Goal: Task Accomplishment & Management: Manage account settings

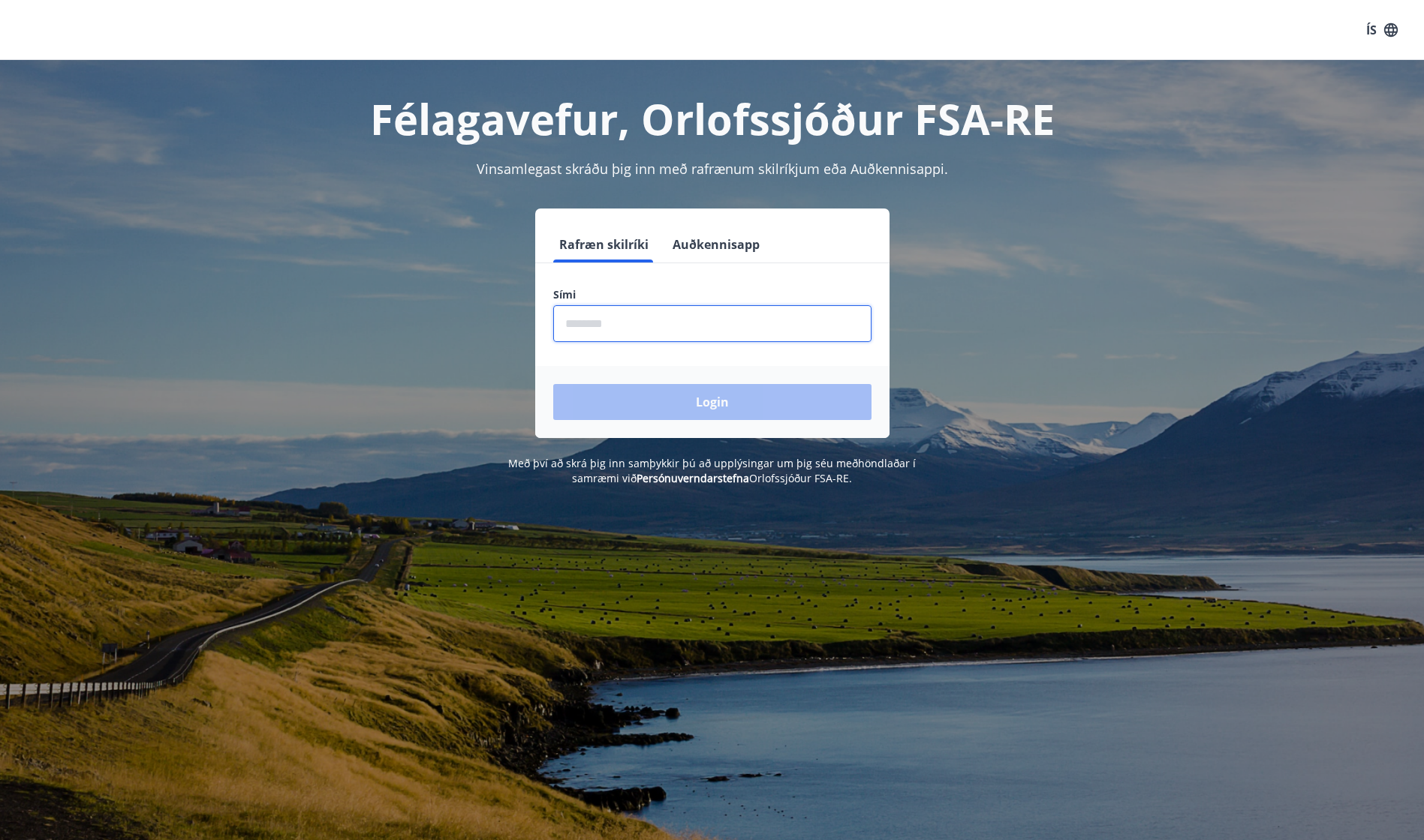
click at [719, 322] on input "phone" at bounding box center [712, 324] width 318 height 37
drag, startPoint x: 645, startPoint y: 332, endPoint x: 457, endPoint y: 336, distance: 188.0
click at [457, 336] on div "Rafræn skilríki Auðkennisapp Sími ​ Login" at bounding box center [712, 323] width 1045 height 229
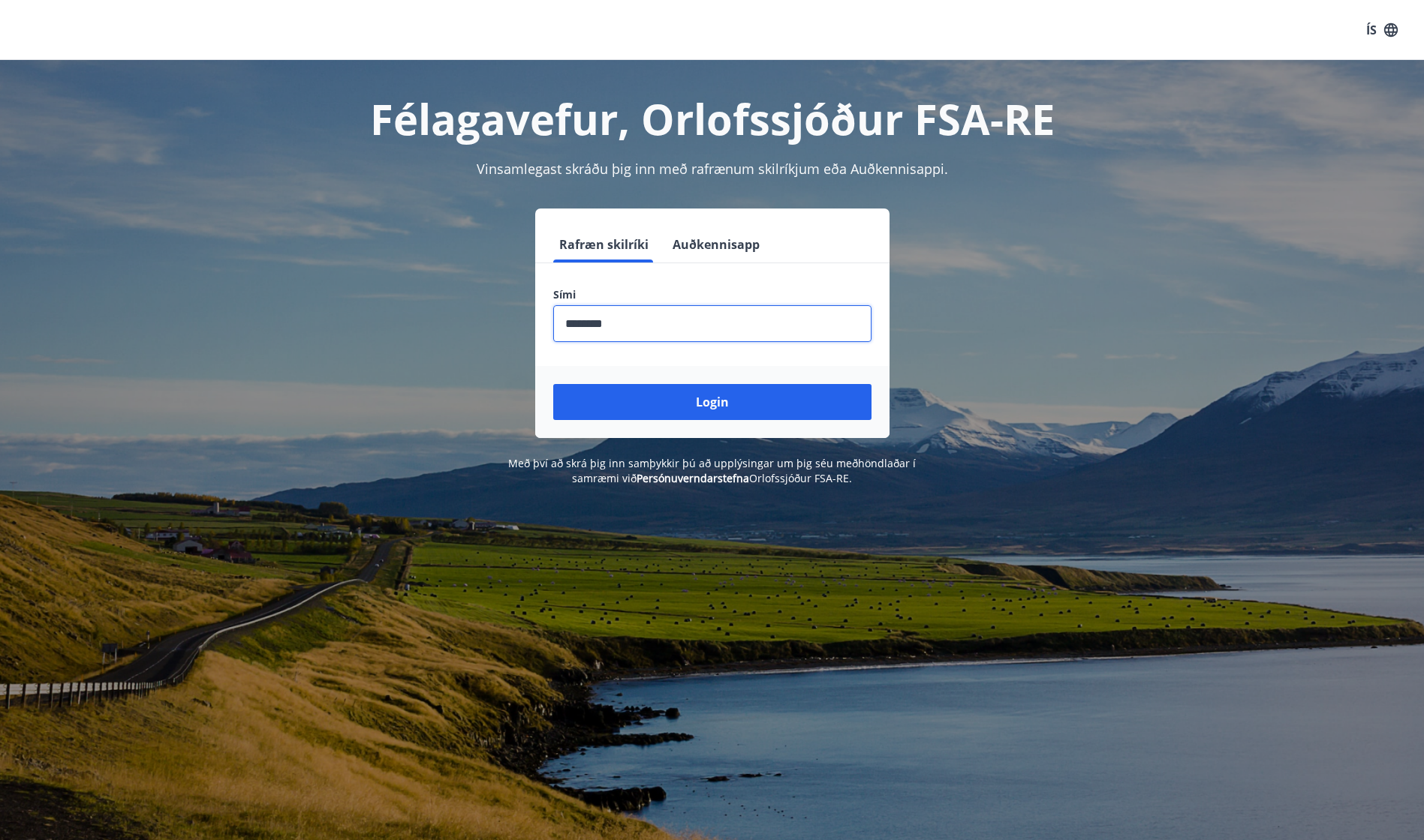
type input "********"
click at [553, 384] on button "Login" at bounding box center [712, 402] width 318 height 36
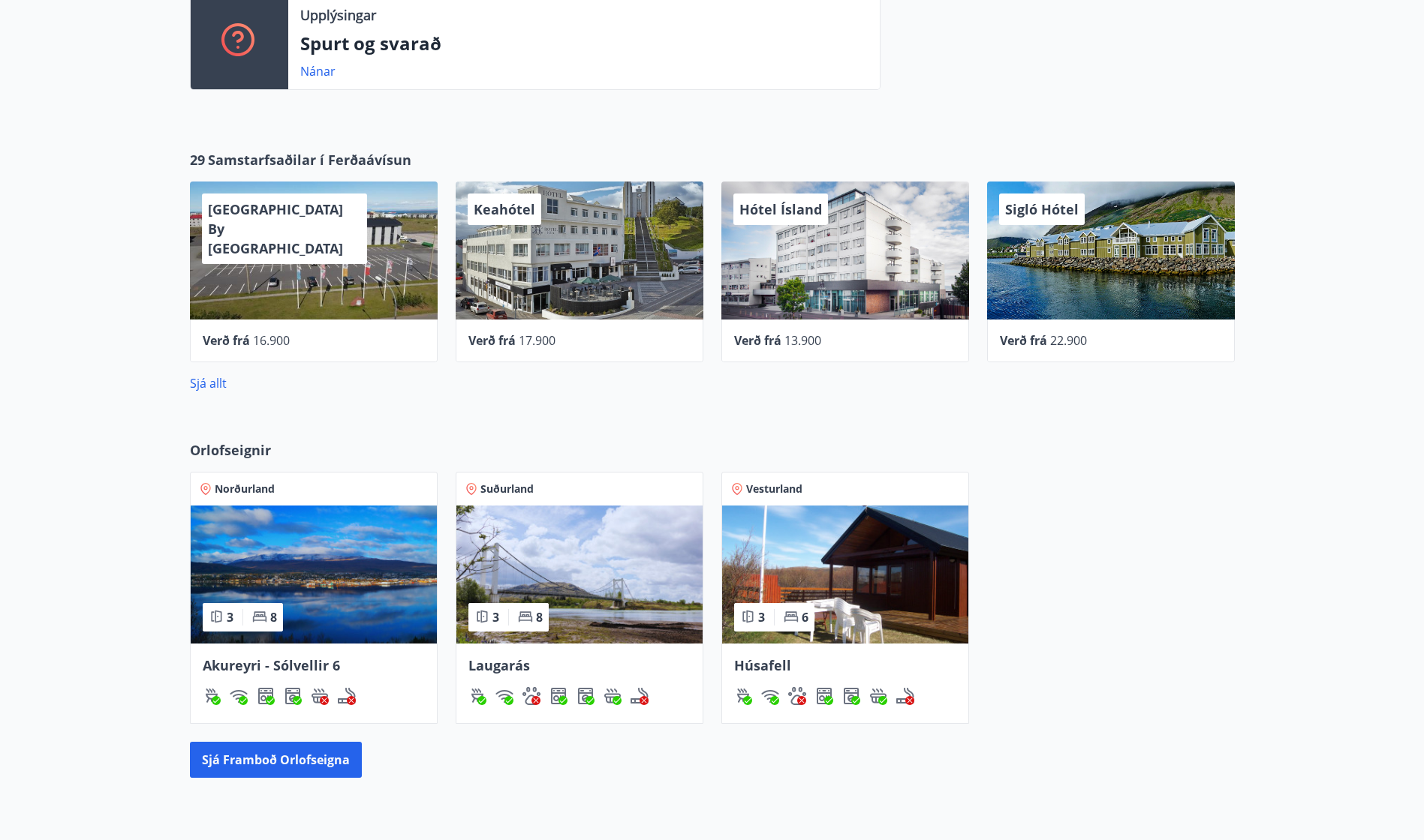
scroll to position [524, 0]
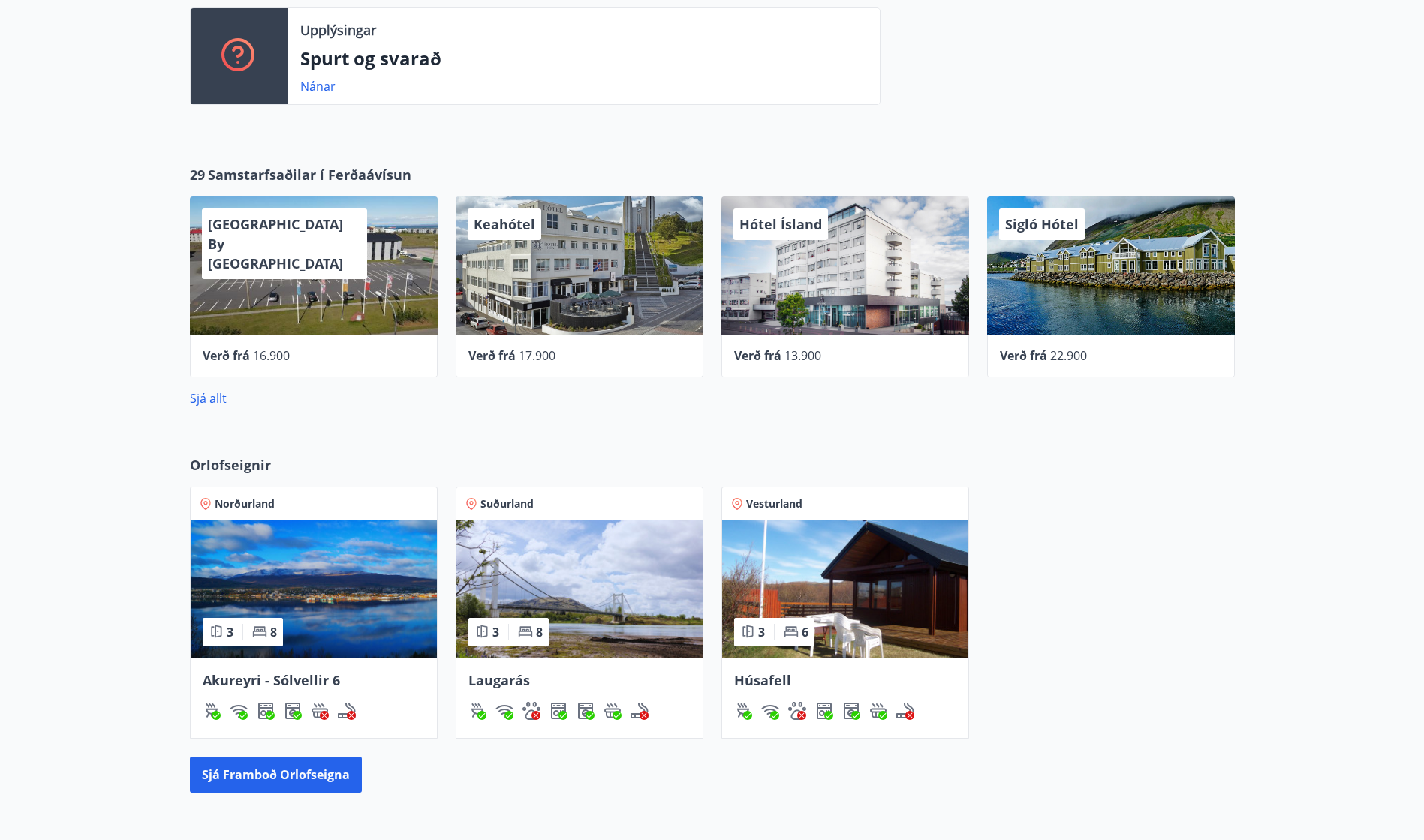
drag, startPoint x: 46, startPoint y: 422, endPoint x: 51, endPoint y: 395, distance: 27.5
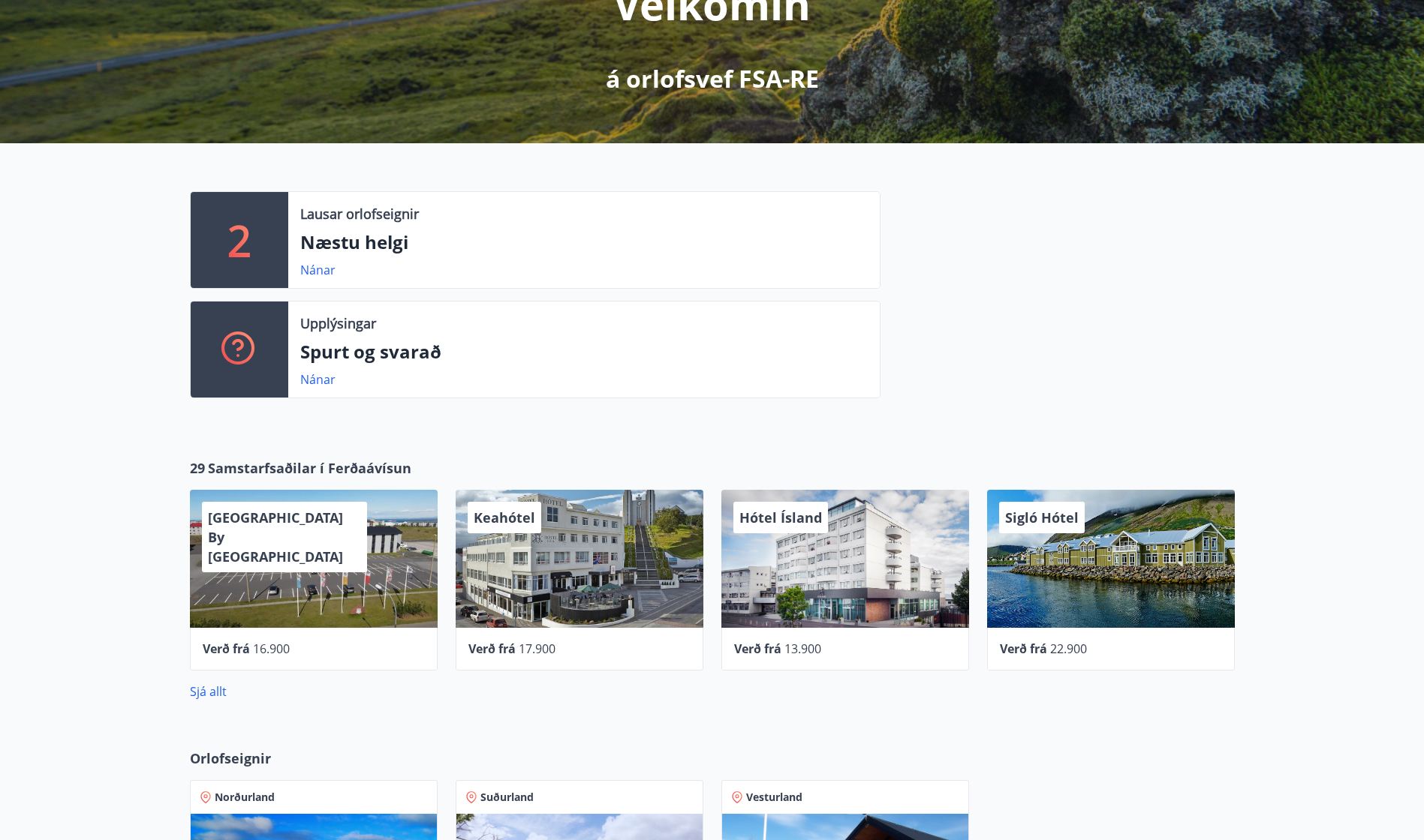
scroll to position [0, 0]
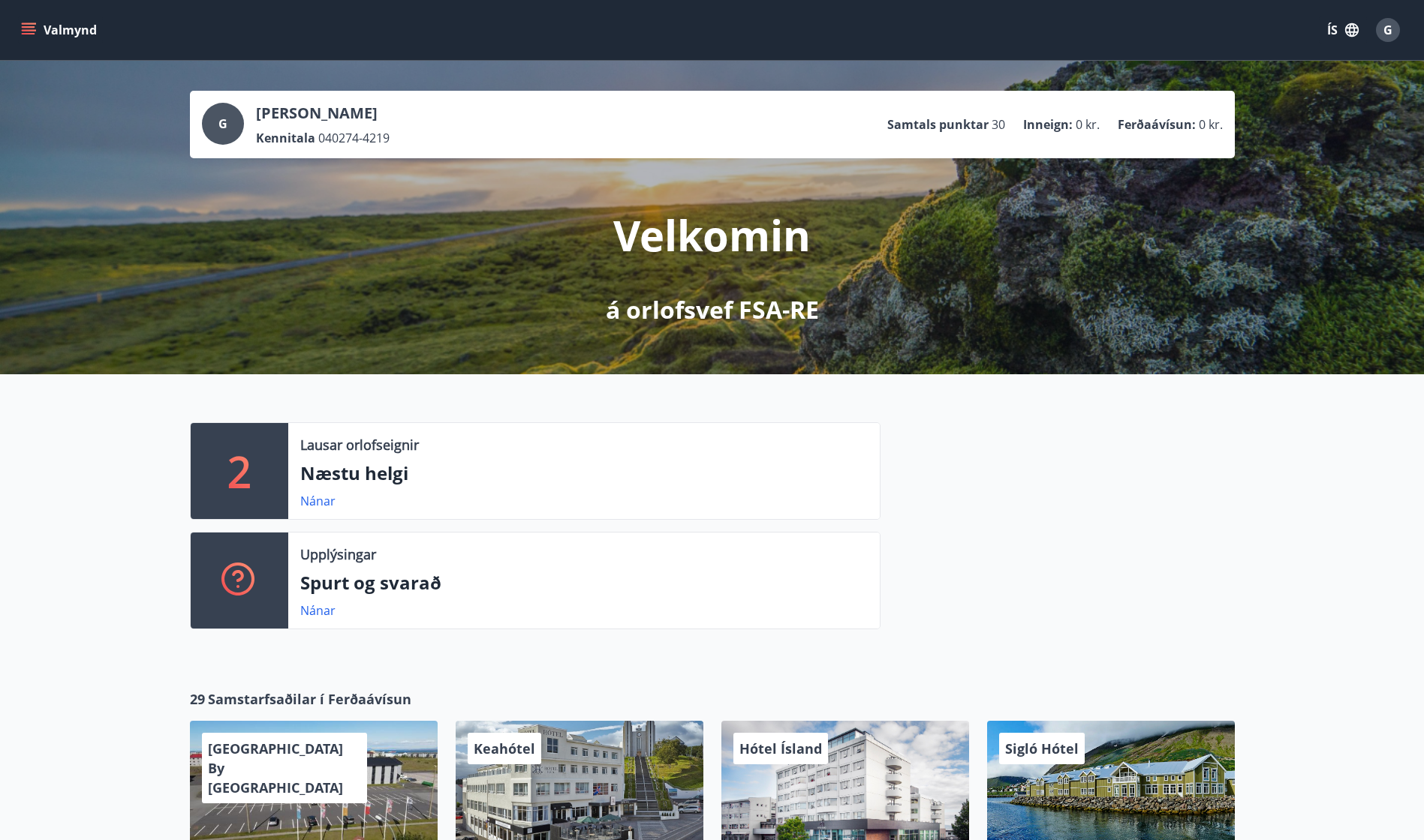
click at [48, 23] on button "Valmynd" at bounding box center [61, 30] width 85 height 27
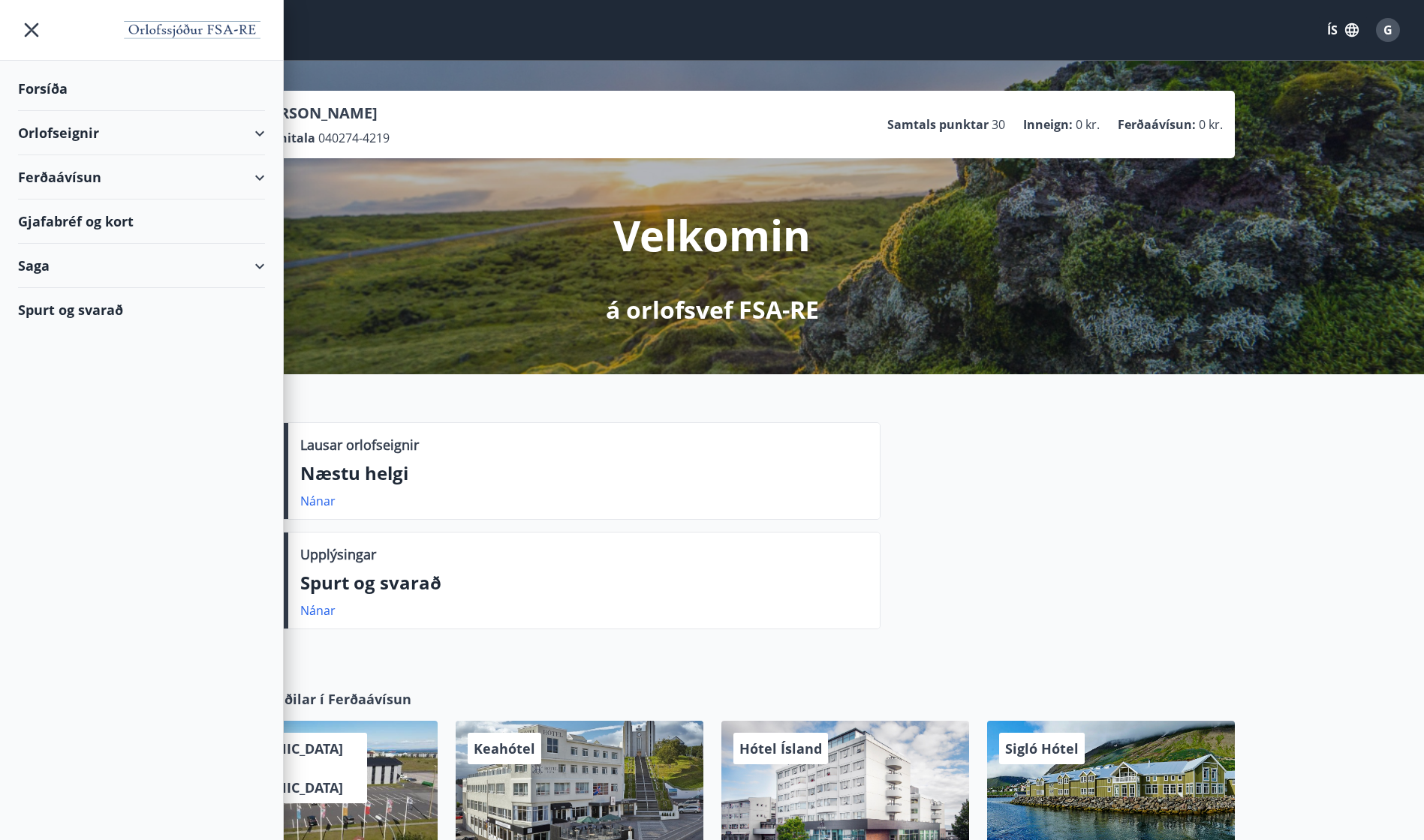
click at [91, 230] on div "Gjafabréf og kort" at bounding box center [141, 222] width 247 height 45
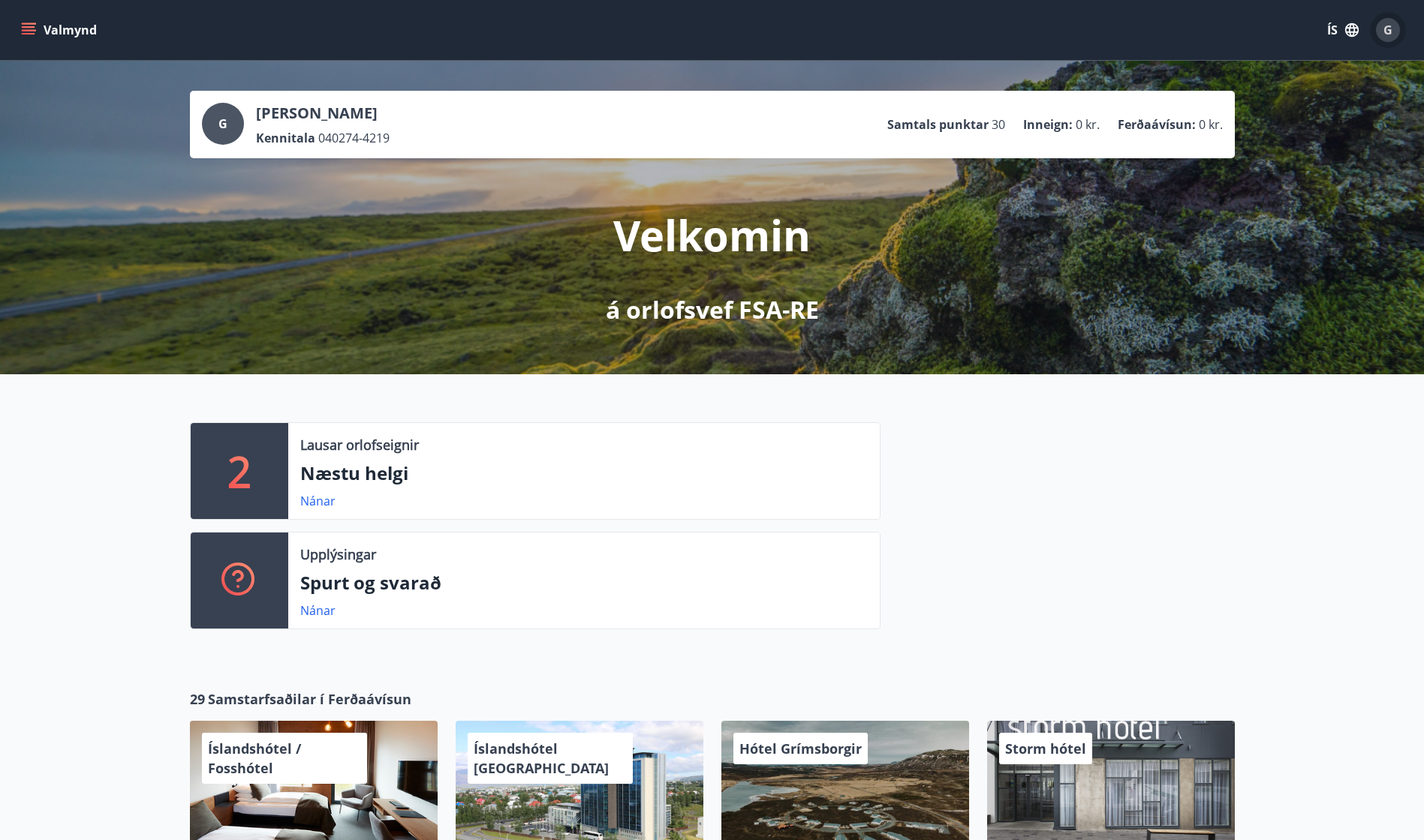
click at [1382, 33] on div "G" at bounding box center [1387, 30] width 24 height 24
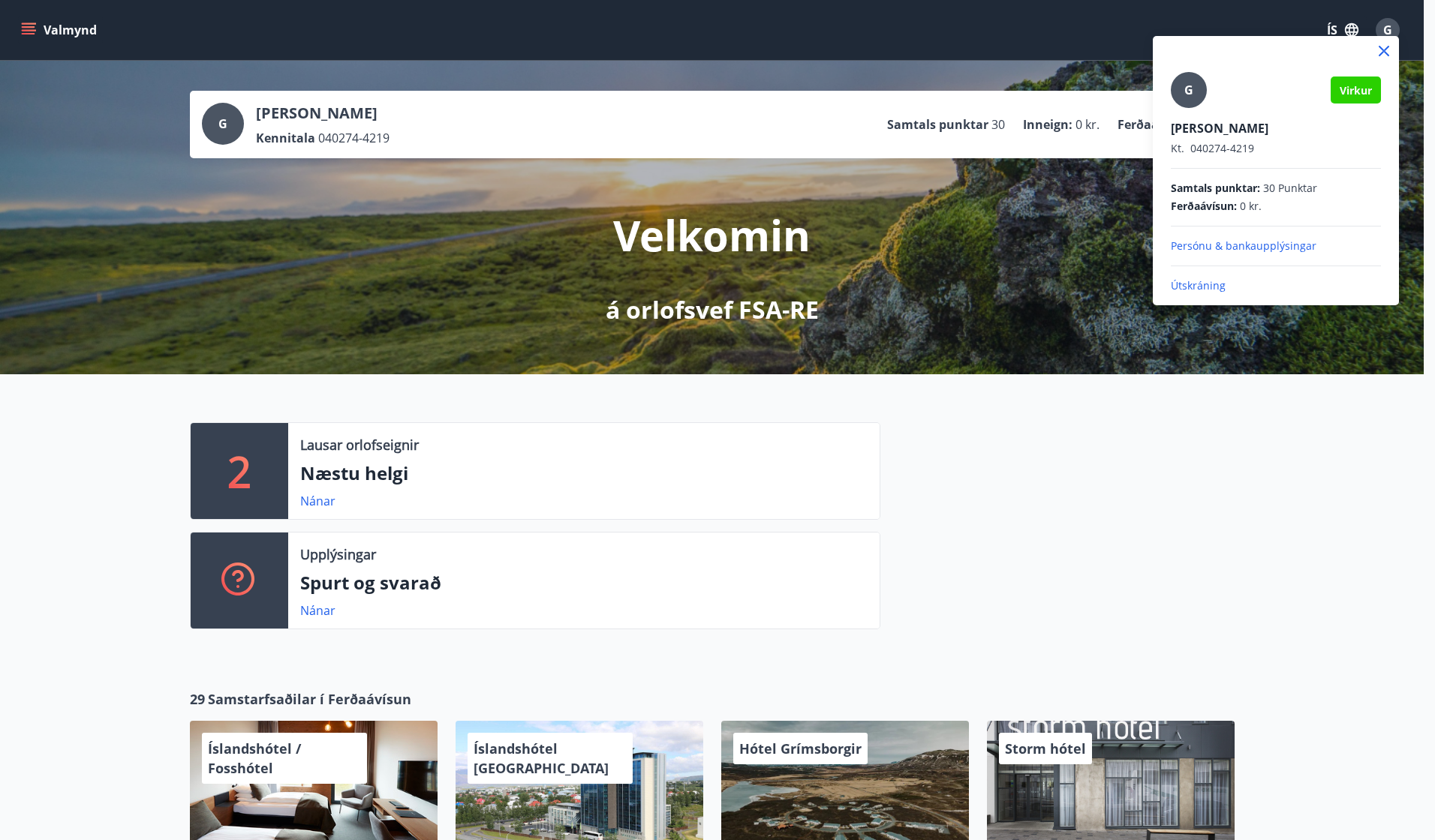
click at [1206, 281] on p "Útskráning" at bounding box center [1275, 286] width 210 height 15
